Goal: Information Seeking & Learning: Understand process/instructions

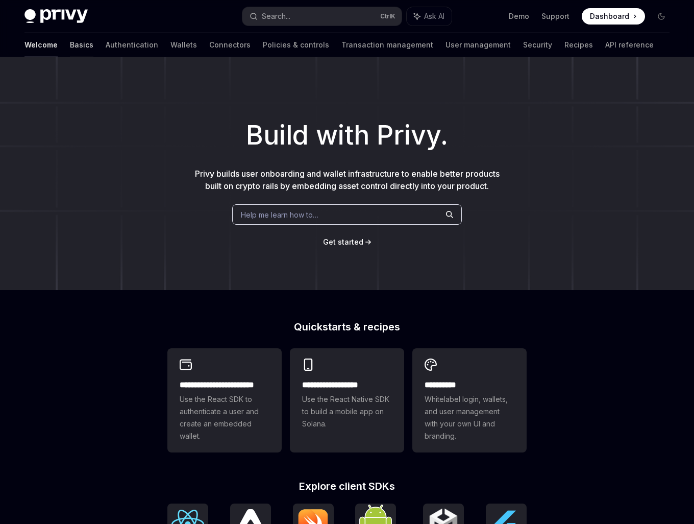
click at [70, 47] on link "Basics" at bounding box center [81, 45] width 23 height 25
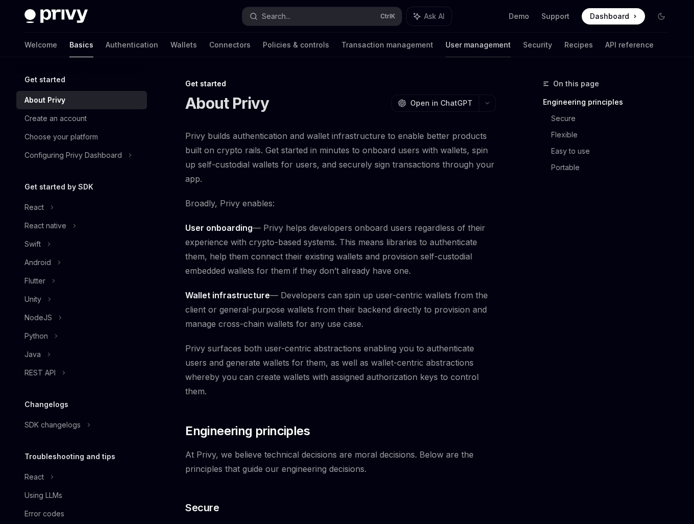
click at [446, 46] on link "User management" at bounding box center [478, 45] width 65 height 25
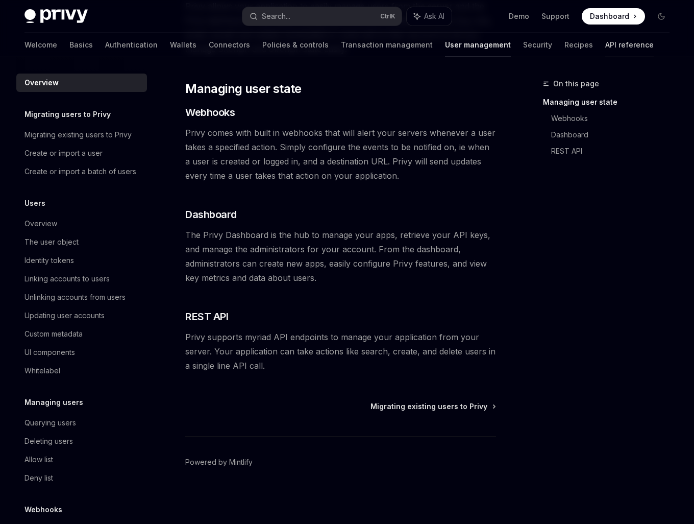
click at [606, 47] on link "API reference" at bounding box center [630, 45] width 49 height 25
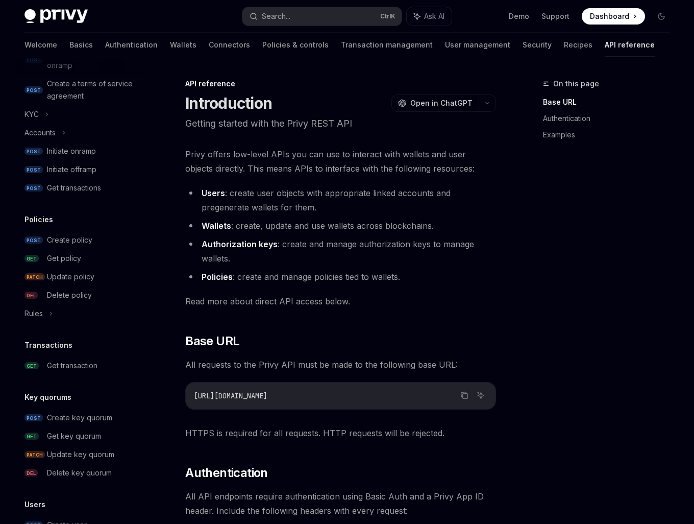
scroll to position [531, 0]
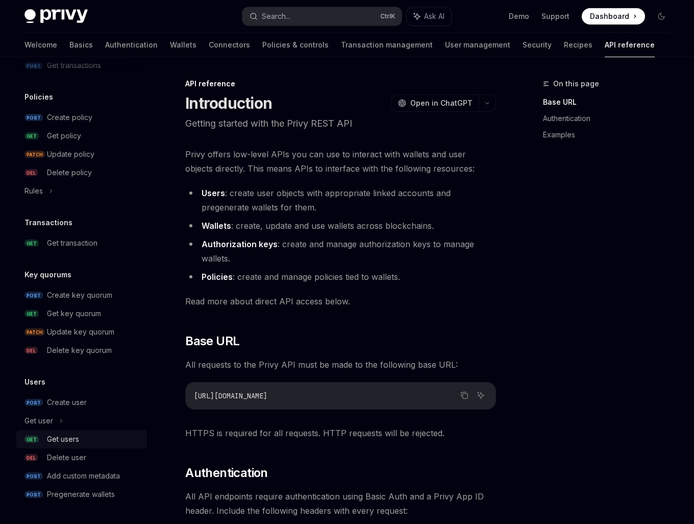
click at [86, 438] on div "Get users" at bounding box center [94, 439] width 94 height 12
type textarea "*"
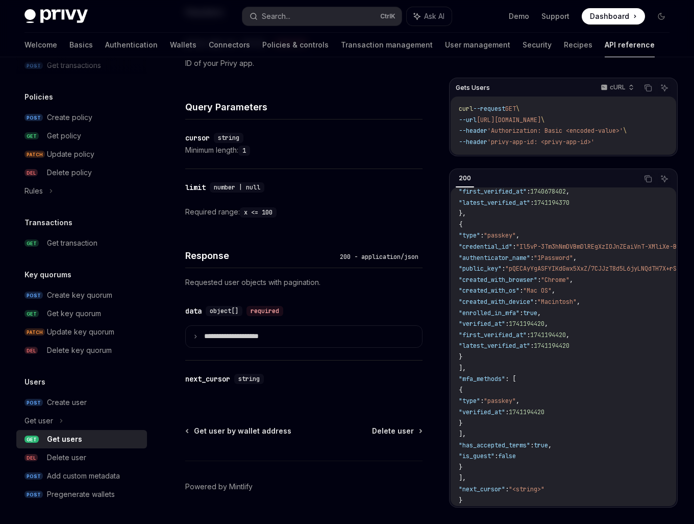
scroll to position [329, 0]
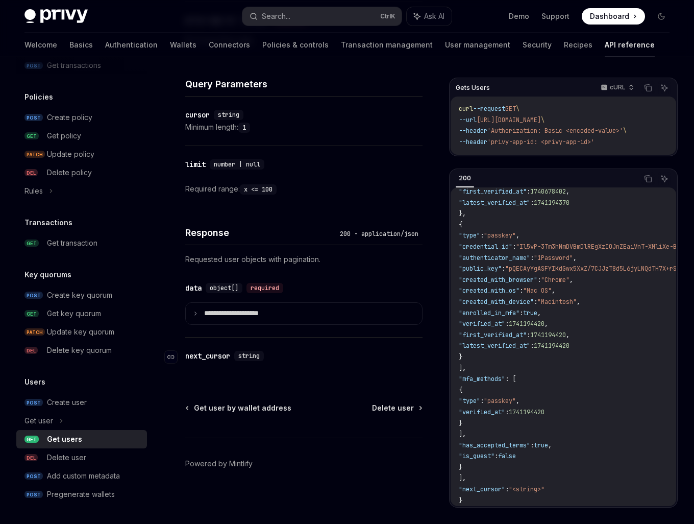
click at [203, 352] on div "next_cursor" at bounding box center [207, 356] width 45 height 10
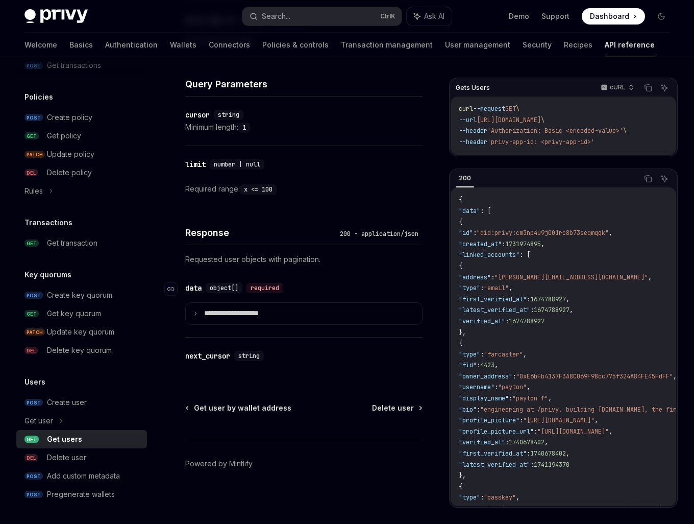
click at [376, 284] on div "​ data object[] required" at bounding box center [298, 288] width 227 height 12
